Goal: Information Seeking & Learning: Learn about a topic

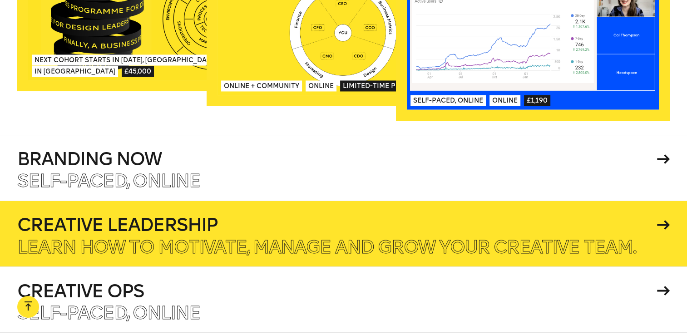
scroll to position [1534, 0]
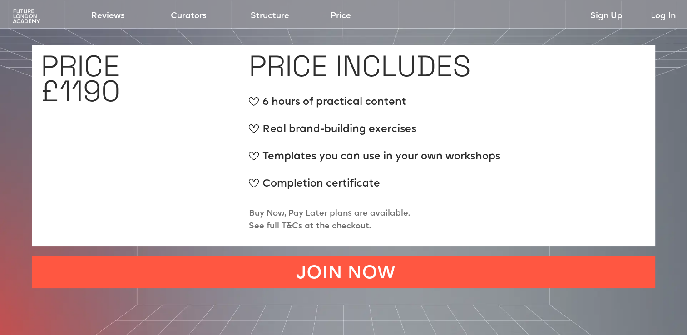
scroll to position [3361, 0]
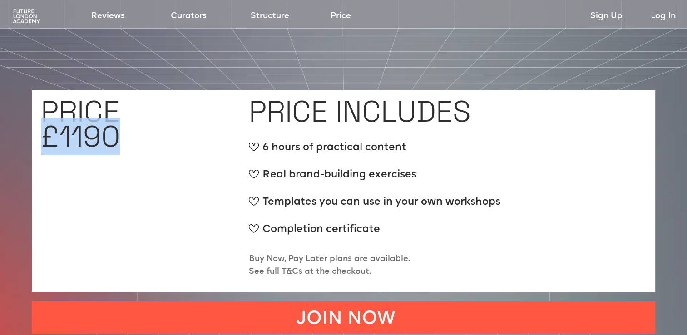
drag, startPoint x: 45, startPoint y: 83, endPoint x: 127, endPoint y: 94, distance: 83.4
click at [127, 99] on div "PRICE £1190" at bounding box center [140, 191] width 199 height 184
copy h1 "£1190"
